Goal: Task Accomplishment & Management: Use online tool/utility

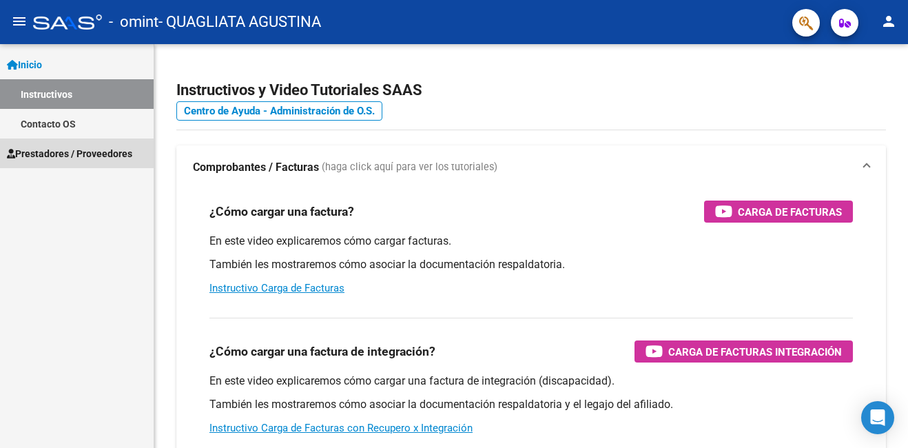
click at [73, 159] on span "Prestadores / Proveedores" at bounding box center [69, 153] width 125 height 15
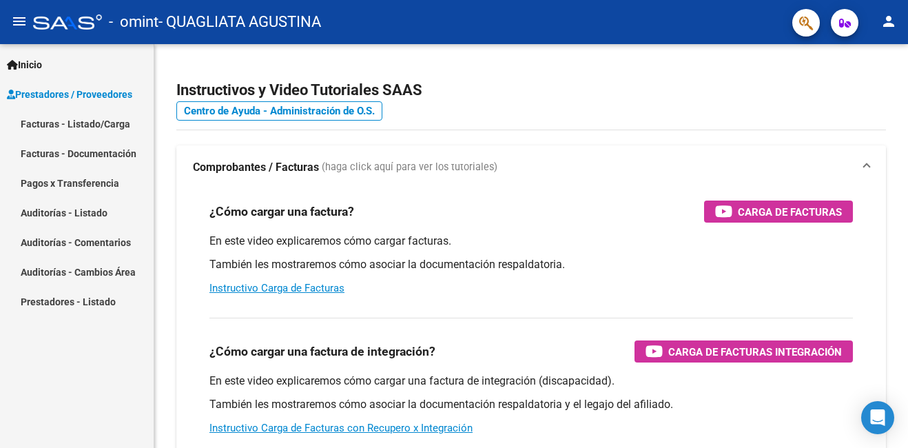
click at [94, 122] on link "Facturas - Listado/Carga" at bounding box center [77, 124] width 154 height 30
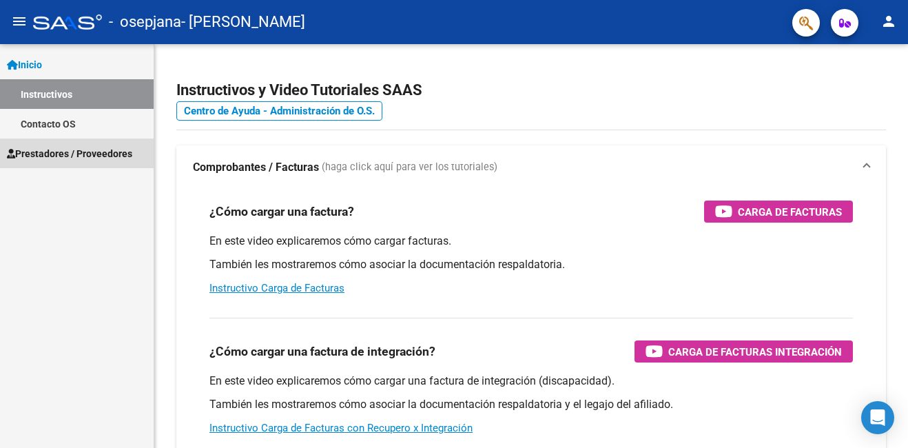
click at [55, 150] on span "Prestadores / Proveedores" at bounding box center [69, 153] width 125 height 15
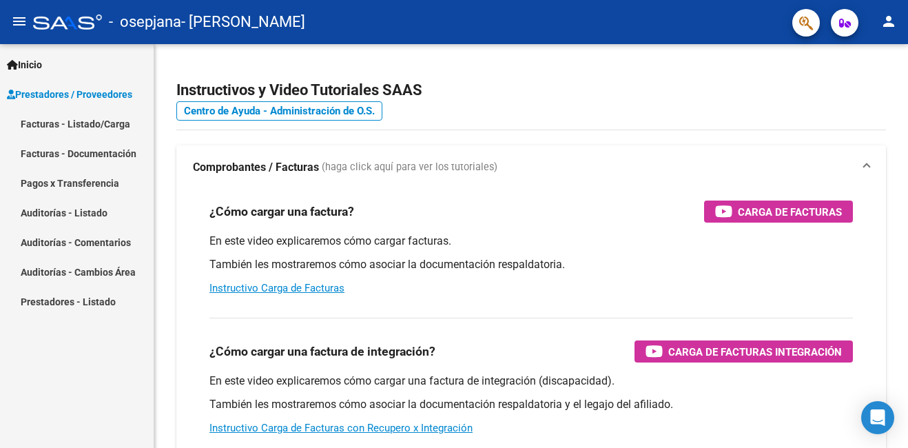
click at [81, 127] on link "Facturas - Listado/Carga" at bounding box center [77, 124] width 154 height 30
